Goal: Information Seeking & Learning: Learn about a topic

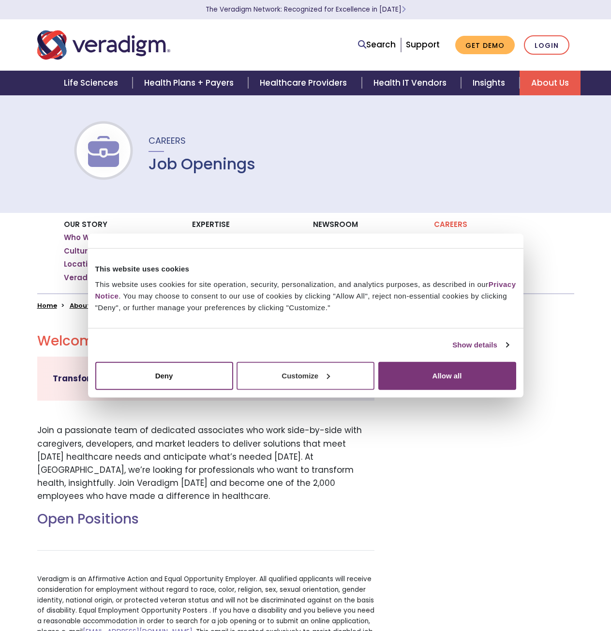
click at [341, 379] on button "Customize" at bounding box center [306, 376] width 138 height 28
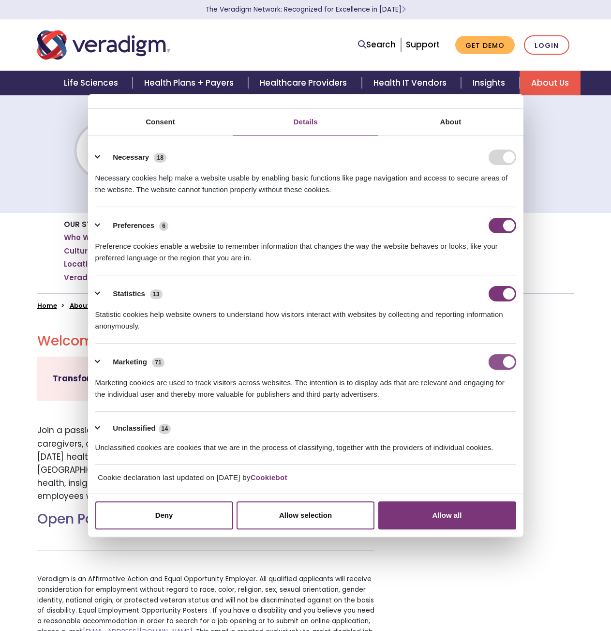
click at [510, 355] on input "Marketing" at bounding box center [503, 361] width 28 height 15
checkbox input "false"
click at [501, 289] on input "Statistics" at bounding box center [503, 293] width 28 height 15
checkbox input "false"
click at [499, 224] on input "Preferences" at bounding box center [503, 225] width 28 height 15
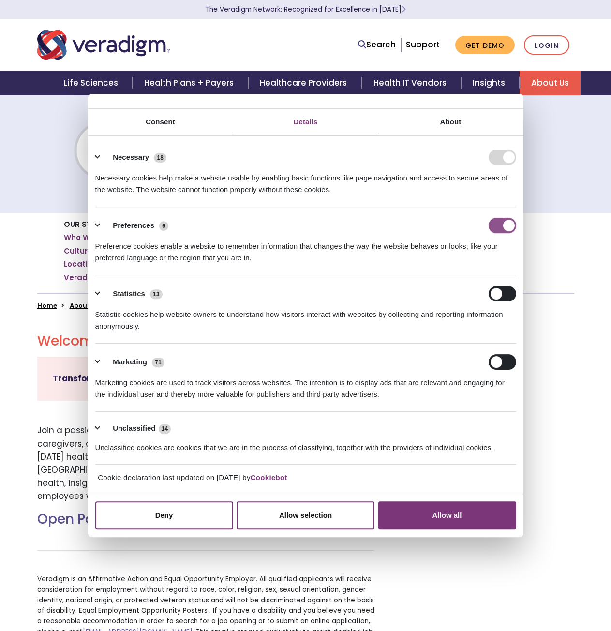
checkbox input "false"
click at [270, 523] on button "Allow selection" at bounding box center [306, 515] width 138 height 28
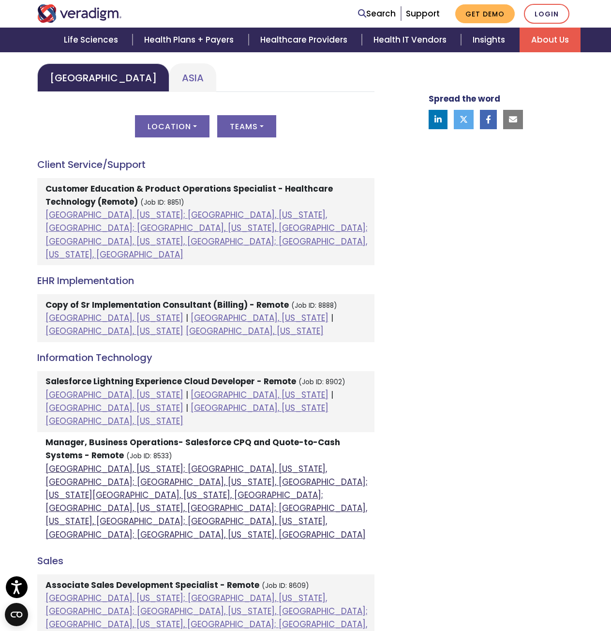
scroll to position [436, 0]
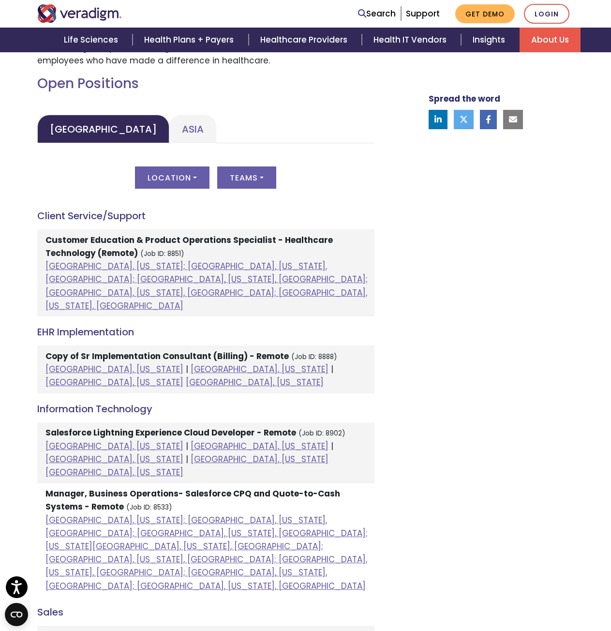
click at [131, 488] on strong "Manager, Business Operations- Salesforce CPQ and Quote-to-Cash Systems - Remote" at bounding box center [192, 500] width 295 height 25
click at [145, 488] on strong "Manager, Business Operations- Salesforce CPQ and Quote-to-Cash Systems - Remote" at bounding box center [192, 500] width 295 height 25
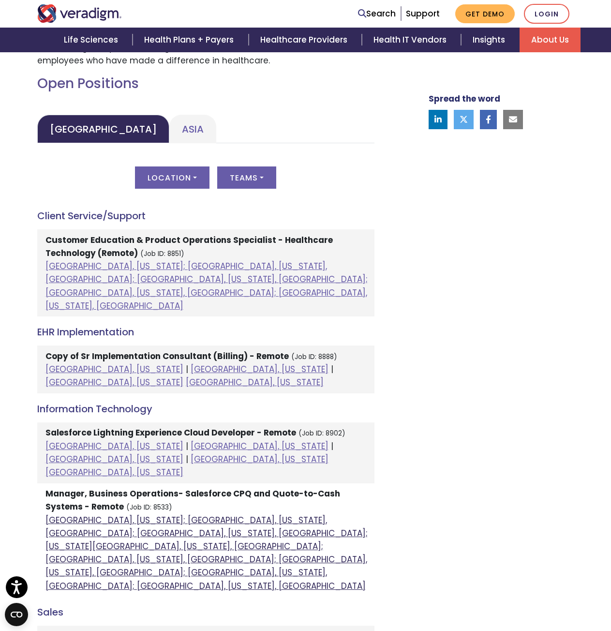
click at [127, 515] on link "[GEOGRAPHIC_DATA], [US_STATE]; [GEOGRAPHIC_DATA], [US_STATE], [GEOGRAPHIC_DATA]…" at bounding box center [206, 553] width 322 height 77
